Goal: Task Accomplishment & Management: Use online tool/utility

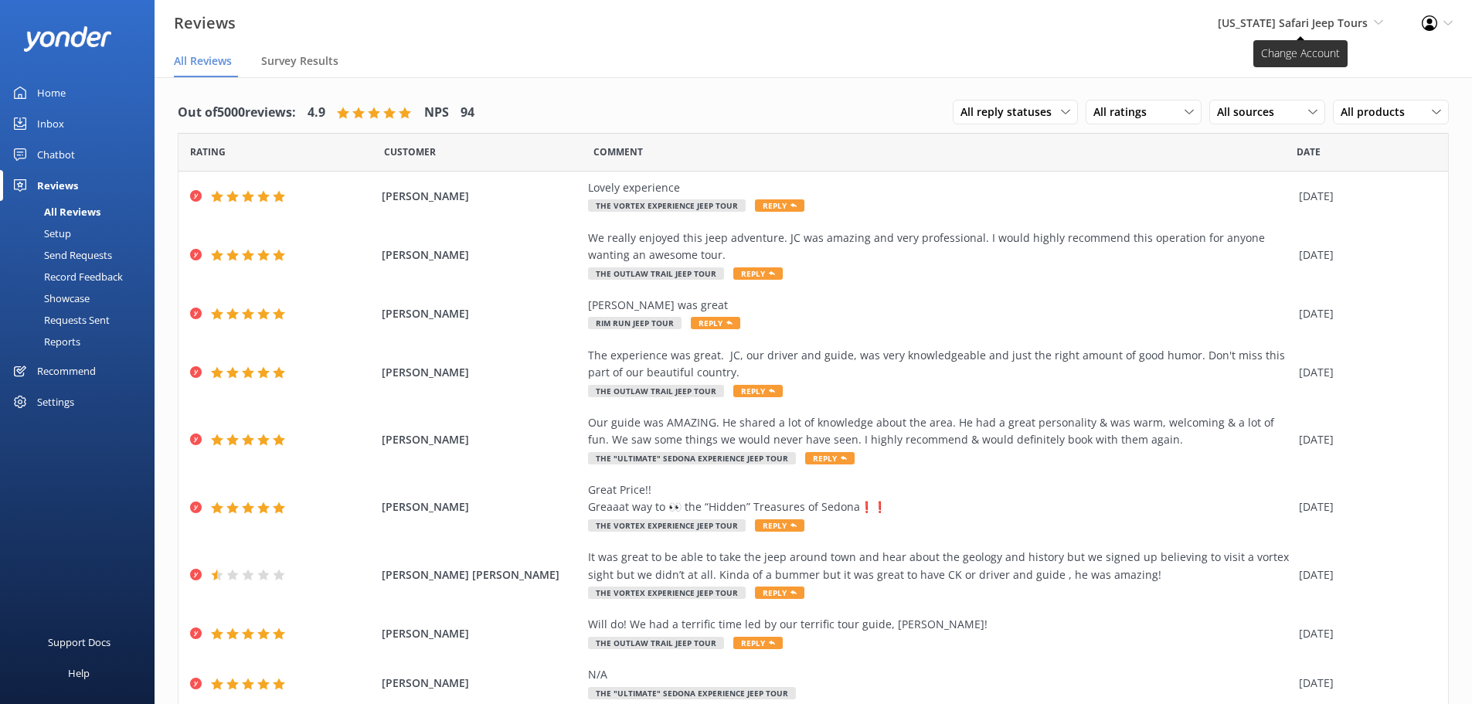
click at [1273, 32] on span "[US_STATE] Safari Jeep Tours Sedona Off-Road Center [US_STATE] Safari Jeep Tour…" at bounding box center [1299, 23] width 165 height 17
click at [1275, 69] on link "[GEOGRAPHIC_DATA]" at bounding box center [1325, 66] width 154 height 37
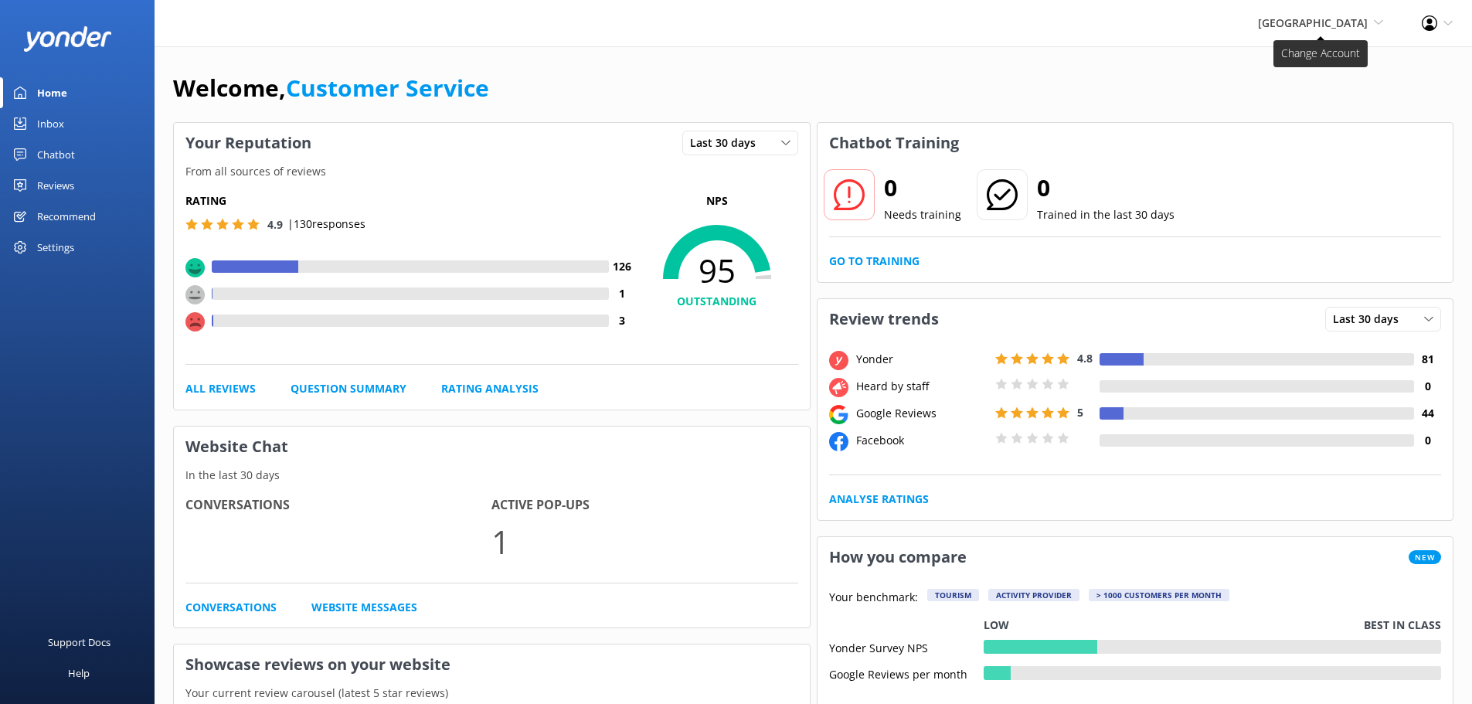
click at [1259, 17] on span "[GEOGRAPHIC_DATA]" at bounding box center [1313, 22] width 110 height 15
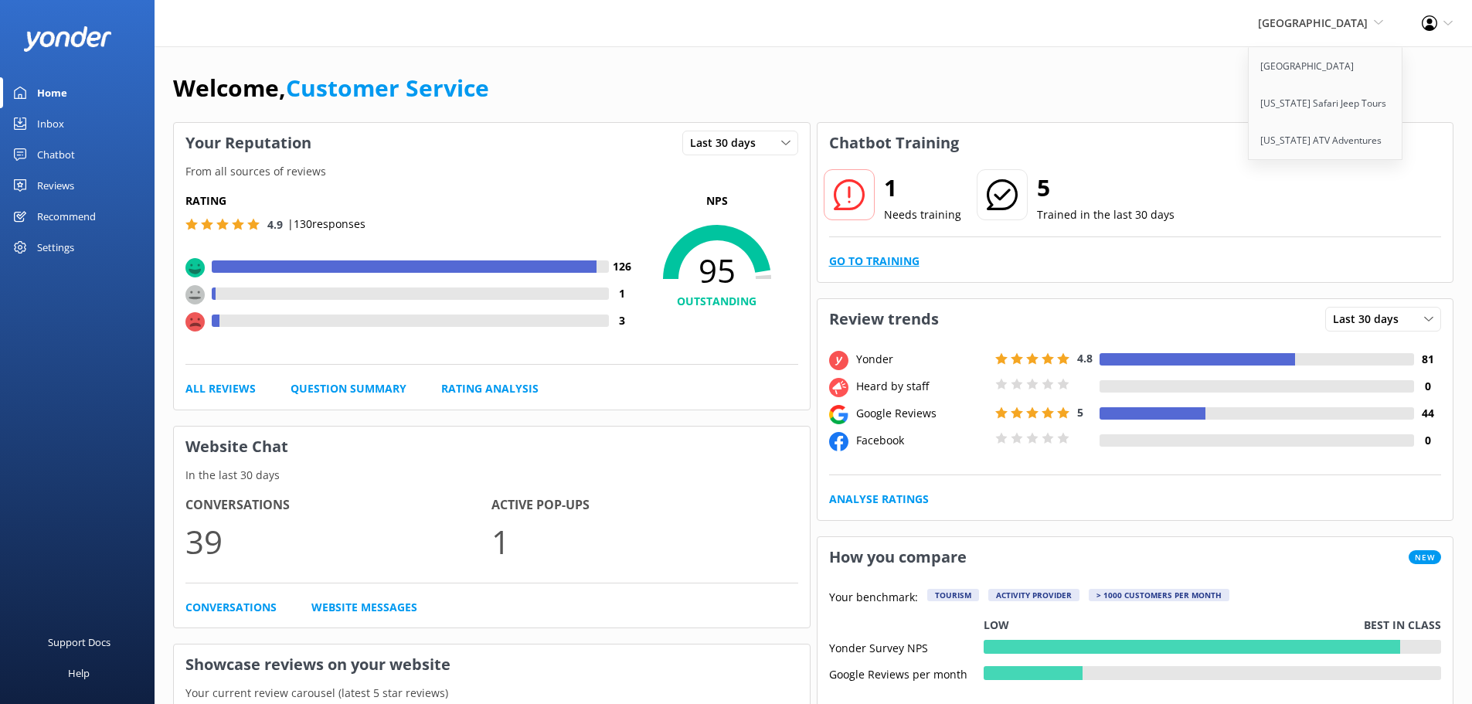
click at [885, 254] on link "Go to Training" at bounding box center [874, 261] width 90 height 17
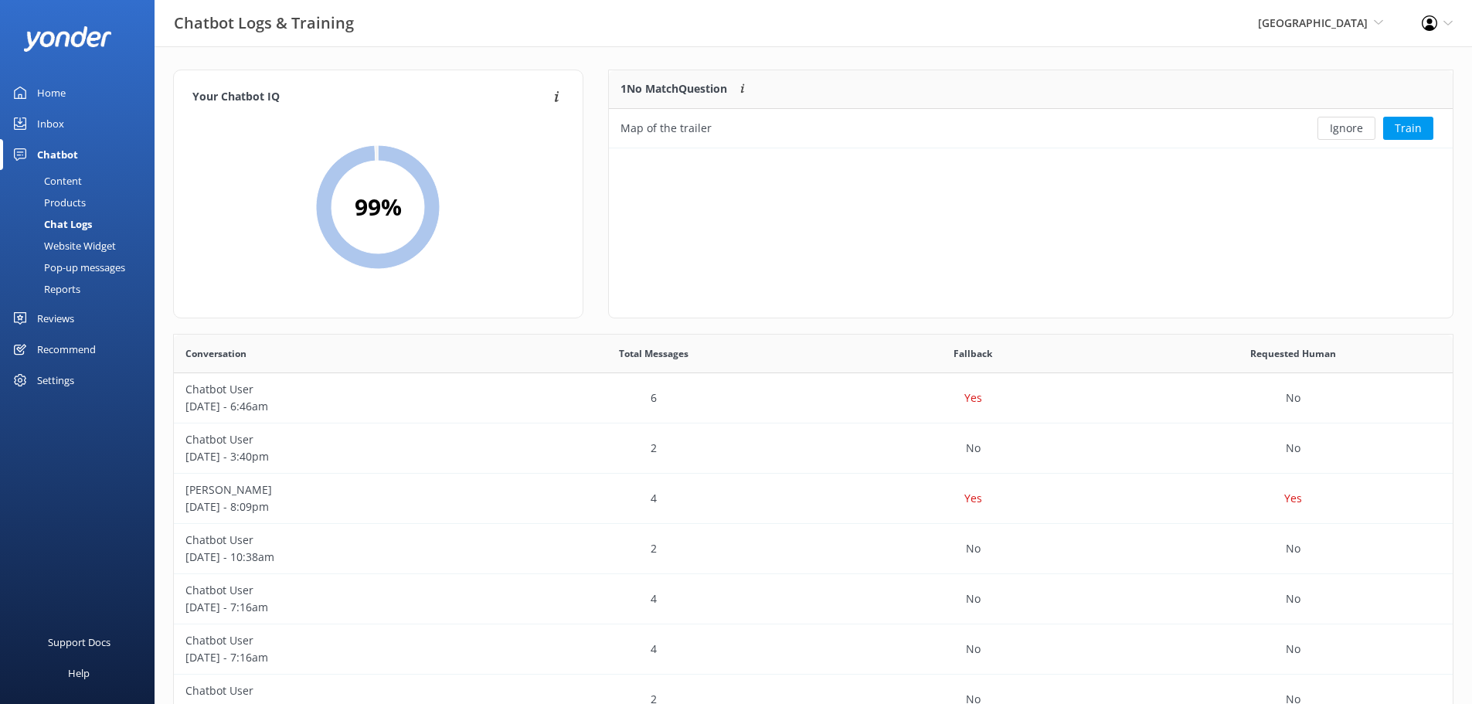
scroll to position [66, 832]
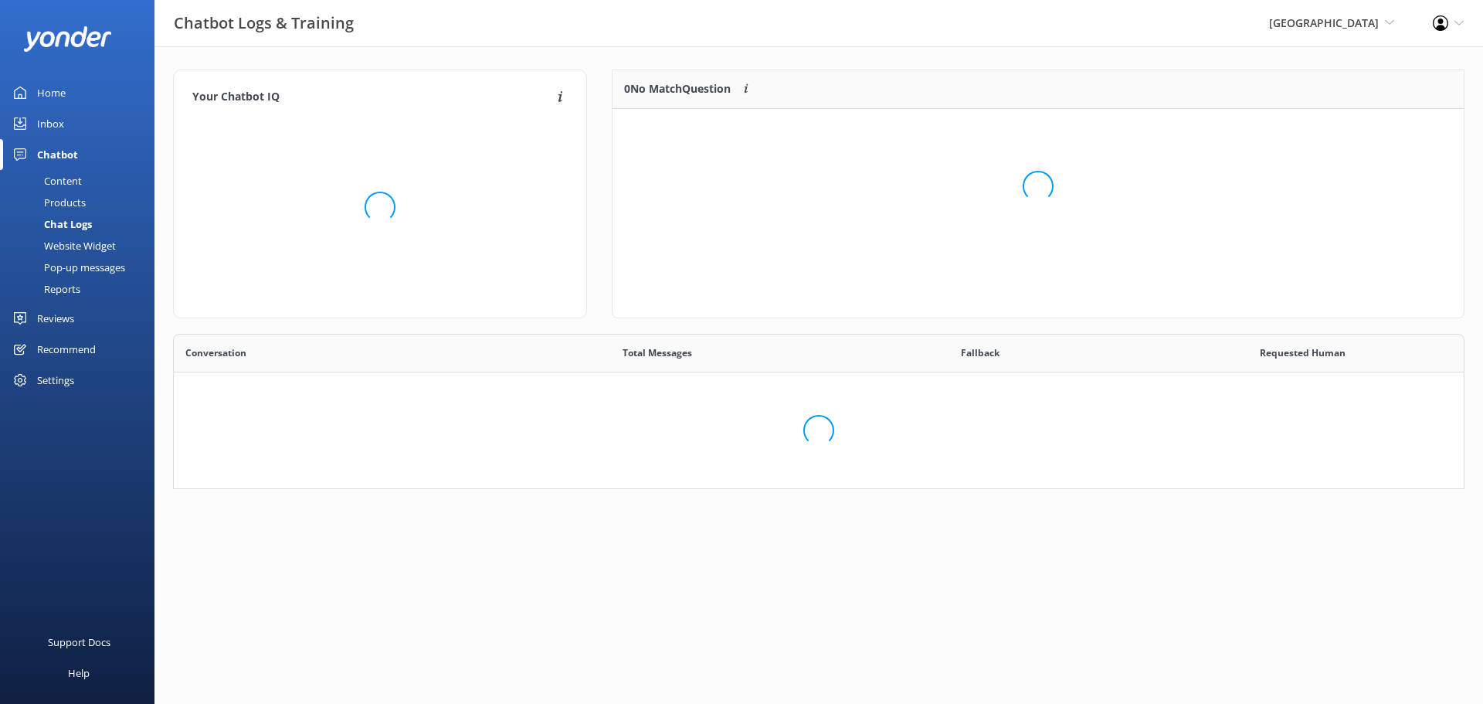
scroll to position [144, 1280]
